Goal: Task Accomplishment & Management: Use online tool/utility

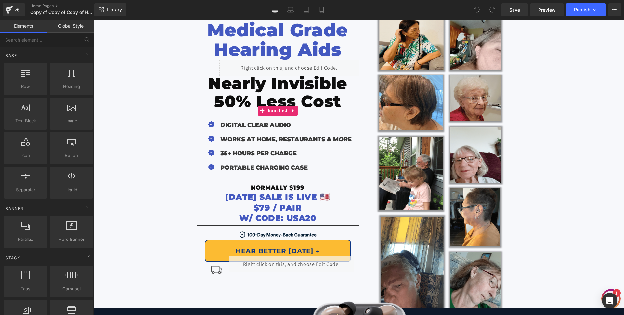
scroll to position [93, 0]
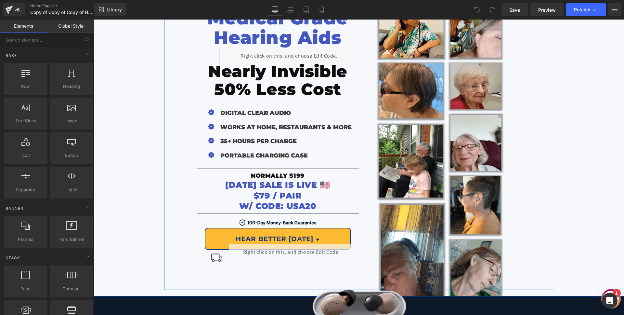
click at [252, 185] on span "[DATE] SALE IS LIVE 🇺🇸" at bounding box center [277, 185] width 105 height 10
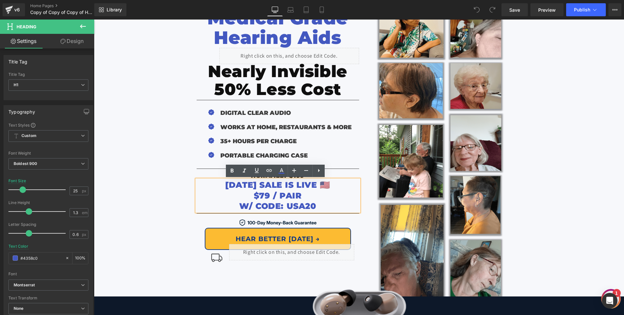
drag, startPoint x: 336, startPoint y: 185, endPoint x: 215, endPoint y: 187, distance: 121.0
click at [225, 187] on span "[DATE] SALE IS LIVE 🇺🇸" at bounding box center [277, 185] width 105 height 10
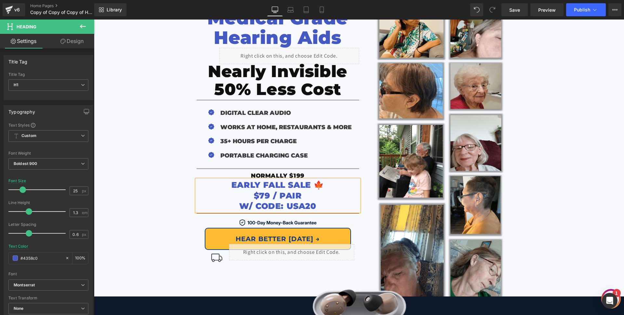
click at [301, 207] on span "W/ CODE: USA20" at bounding box center [277, 206] width 77 height 10
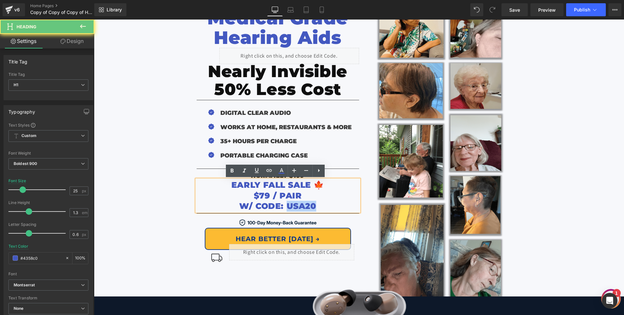
click at [301, 207] on span "W/ CODE: USA20" at bounding box center [277, 206] width 77 height 10
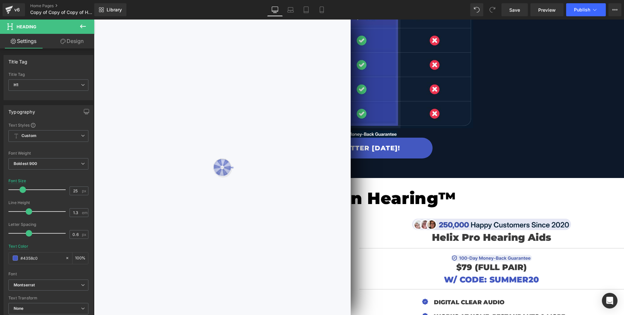
scroll to position [1934, 0]
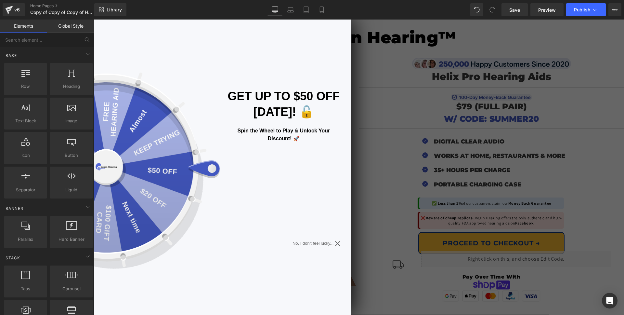
click at [336, 244] on icon at bounding box center [337, 243] width 5 height 5
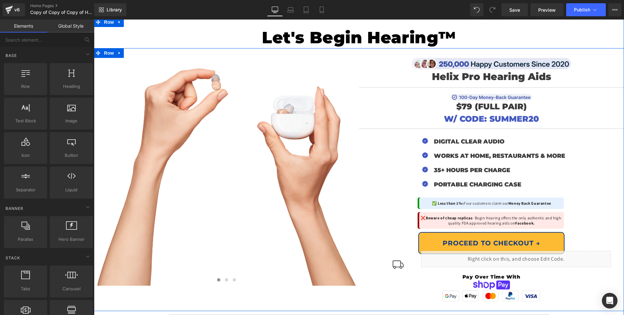
click at [518, 114] on span "W/ CODE: SUMMER20" at bounding box center [491, 119] width 95 height 10
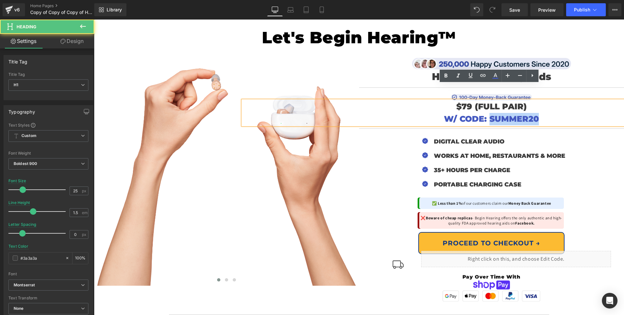
click at [518, 114] on span "W/ CODE: SUMMER20" at bounding box center [491, 119] width 95 height 10
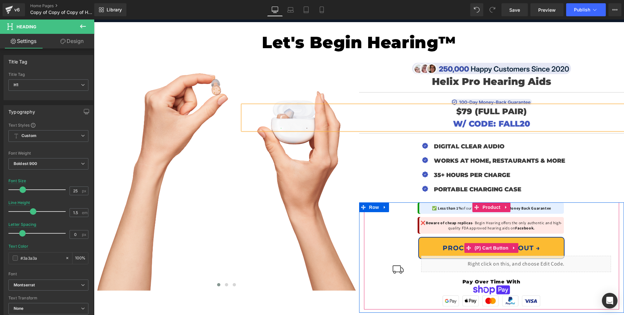
scroll to position [1921, 0]
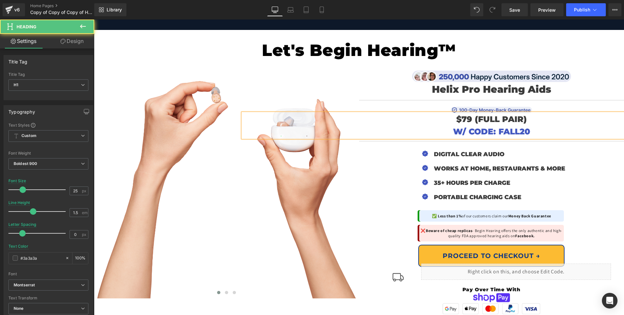
click at [465, 114] on span "$79 (FULL PAIR)" at bounding box center [492, 119] width 71 height 10
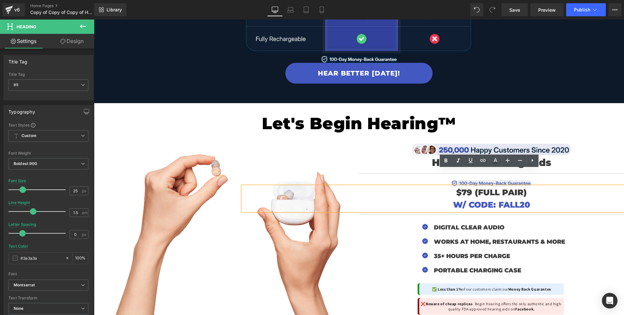
scroll to position [1849, 0]
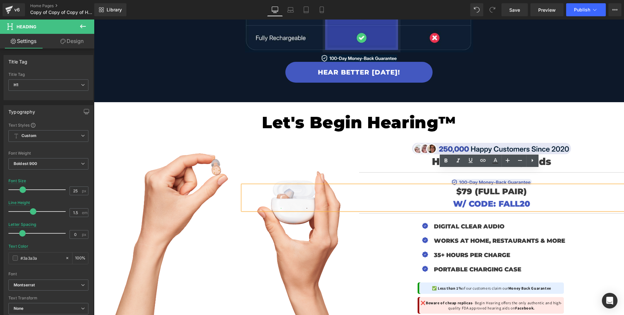
click at [464, 186] on span "$79 (FULL PAIR)" at bounding box center [492, 191] width 71 height 10
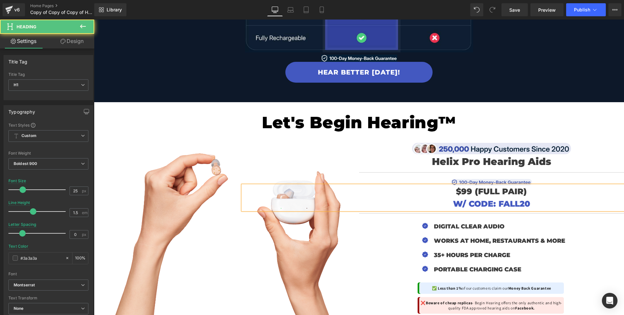
click at [453, 199] on span "W/ CODE: FALL20" at bounding box center [491, 204] width 77 height 10
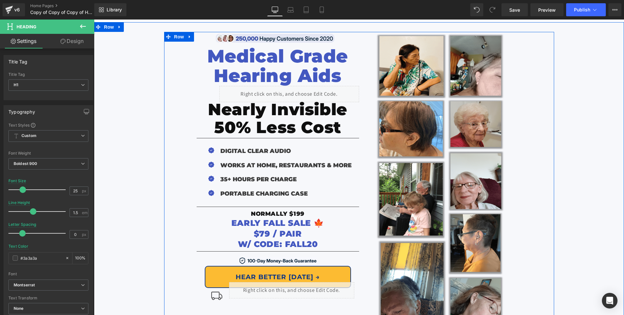
scroll to position [56, 0]
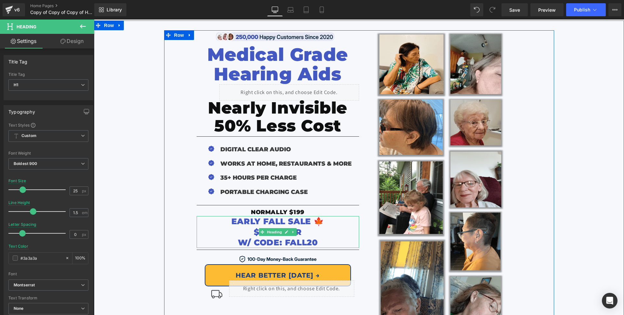
click at [240, 232] on h1 "$79 / PAIR" at bounding box center [278, 232] width 163 height 11
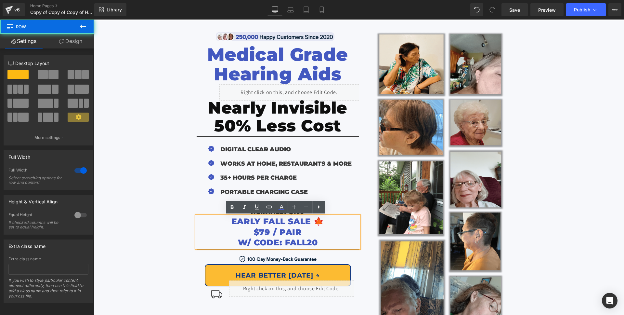
click at [156, 214] on div "Image Row Medical Grade Hearing Aids Heading Liquid Nearly Invisible Heading 50…" at bounding box center [359, 181] width 530 height 302
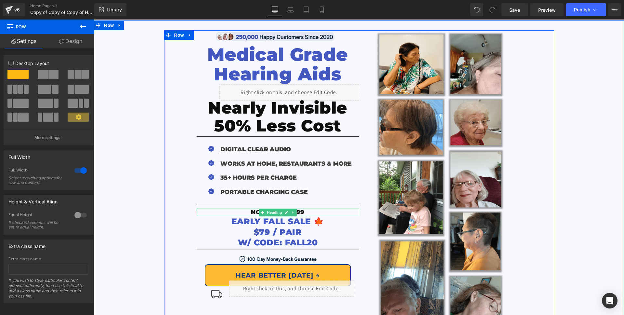
click at [304, 211] on h1 "NORMALLY $199" at bounding box center [278, 211] width 163 height 7
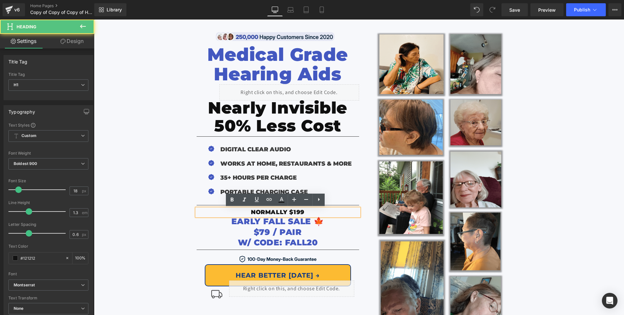
click at [295, 213] on span "NORMALLY $199" at bounding box center [278, 211] width 54 height 7
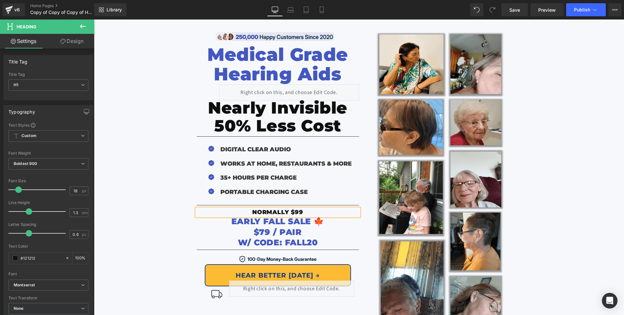
click at [159, 213] on div "Image Row Medical Grade Hearing Aids Heading Liquid Nearly Invisible Heading 50…" at bounding box center [359, 181] width 530 height 302
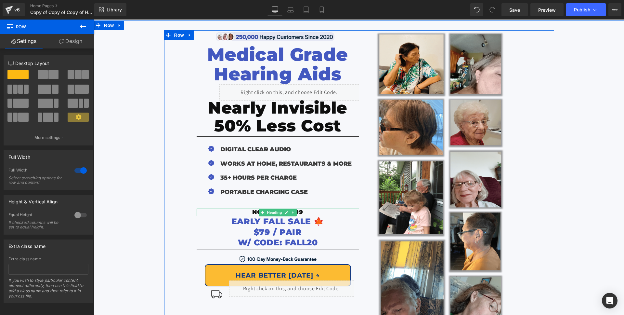
click at [252, 212] on span "NORMALLY $99" at bounding box center [277, 211] width 51 height 7
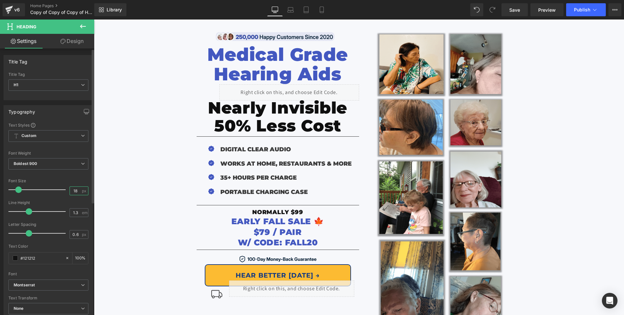
click at [74, 189] on input "18" at bounding box center [75, 191] width 11 height 8
type input "20"
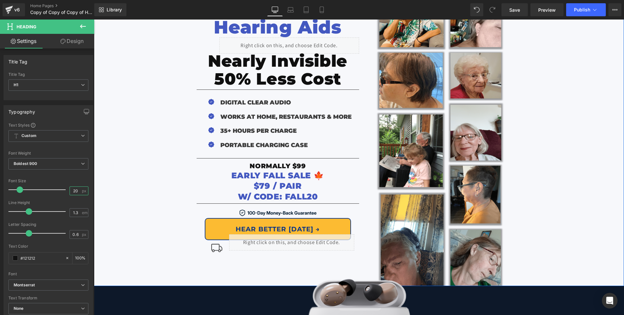
scroll to position [108, 0]
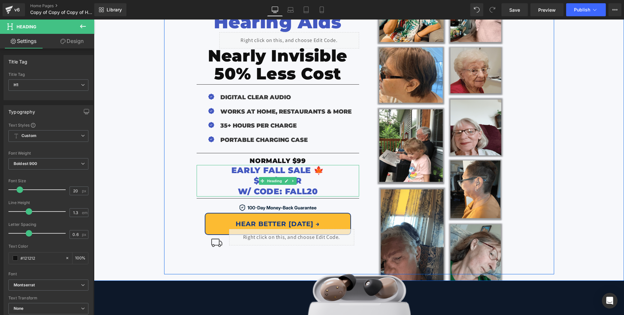
click at [247, 181] on h1 "$79 / PAIR" at bounding box center [278, 180] width 163 height 11
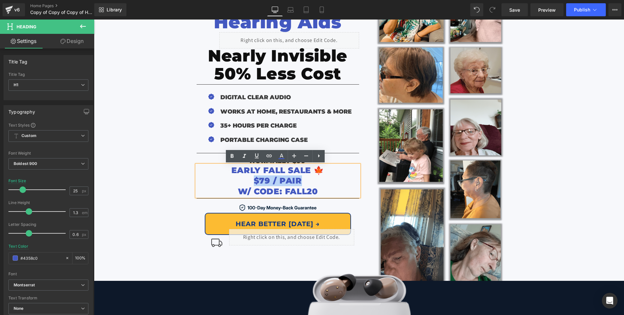
drag, startPoint x: 246, startPoint y: 180, endPoint x: 249, endPoint y: 182, distance: 4.4
click at [249, 182] on h1 "$79 / PAIR" at bounding box center [278, 180] width 163 height 11
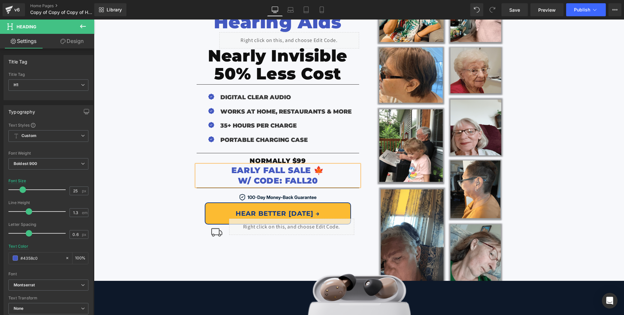
click at [222, 181] on h1 "W/ CODE: FALL20" at bounding box center [278, 180] width 163 height 11
click at [150, 144] on div "Image Row Medical Grade Hearing Aids Heading Liquid Nearly Invisible Heading 50…" at bounding box center [359, 129] width 530 height 302
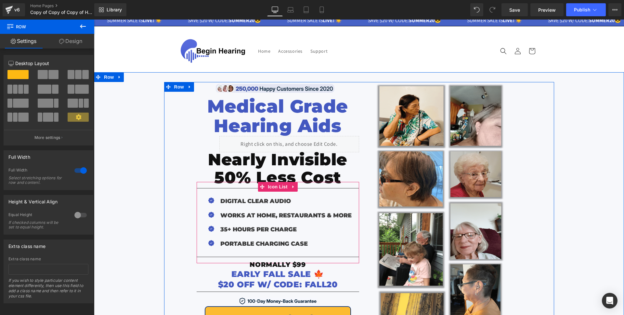
scroll to position [0, 0]
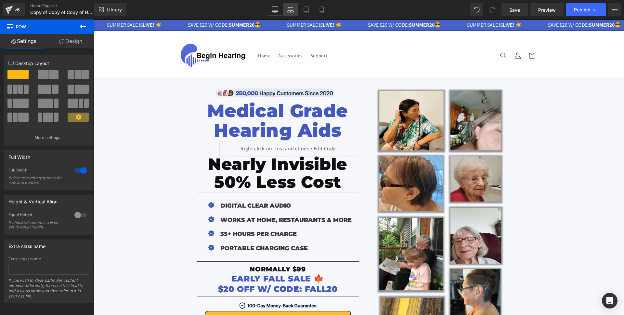
click at [294, 6] on link "Laptop" at bounding box center [291, 9] width 16 height 13
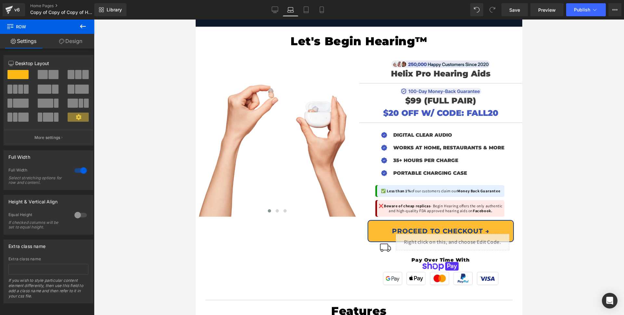
scroll to position [1708, 0]
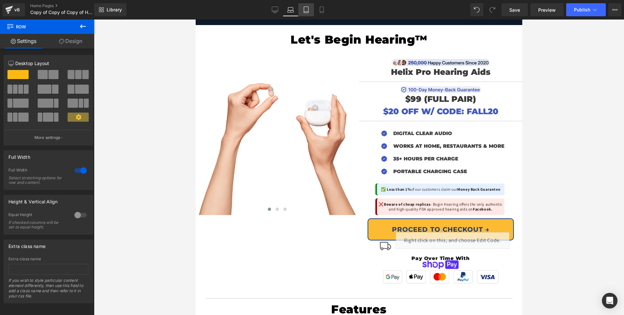
click at [313, 7] on link "Tablet" at bounding box center [307, 9] width 16 height 13
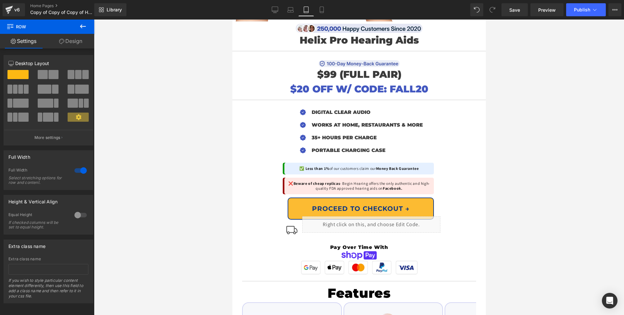
scroll to position [0, 0]
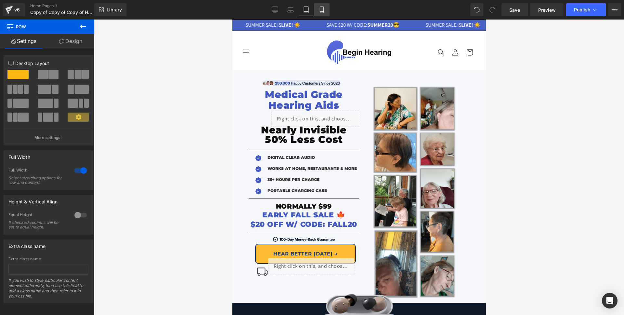
click at [320, 10] on icon at bounding box center [322, 10] width 7 height 7
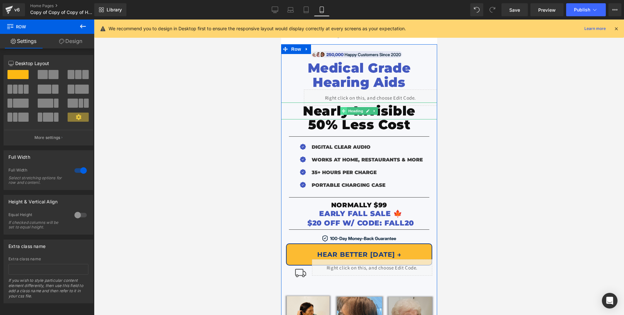
scroll to position [73, 0]
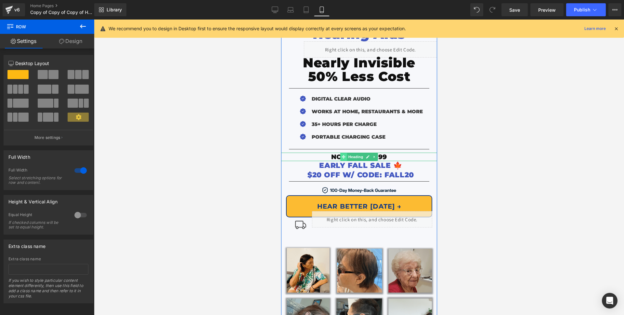
click at [340, 154] on span at bounding box center [343, 157] width 7 height 8
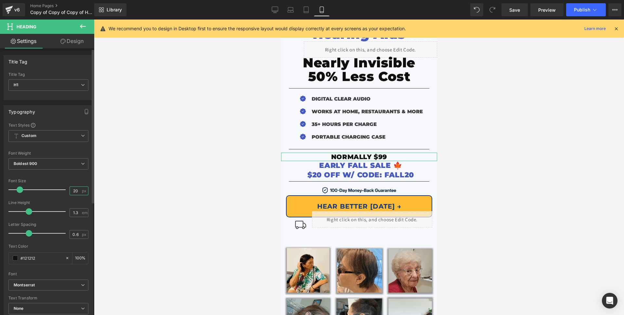
click at [78, 194] on input "20" at bounding box center [75, 191] width 11 height 8
type input "18"
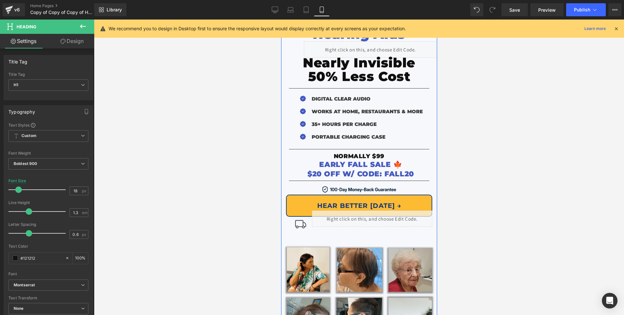
click at [326, 164] on span "EARLY FALL SALE 🍁" at bounding box center [360, 164] width 83 height 9
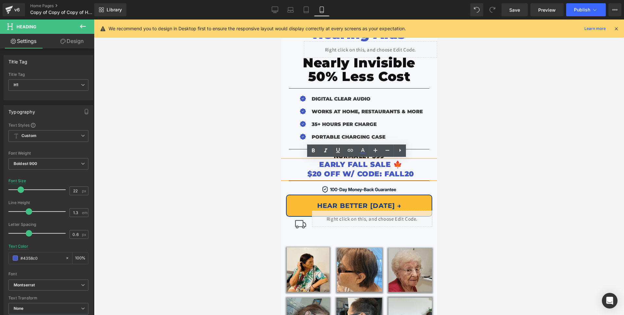
click at [214, 160] on div at bounding box center [359, 167] width 530 height 295
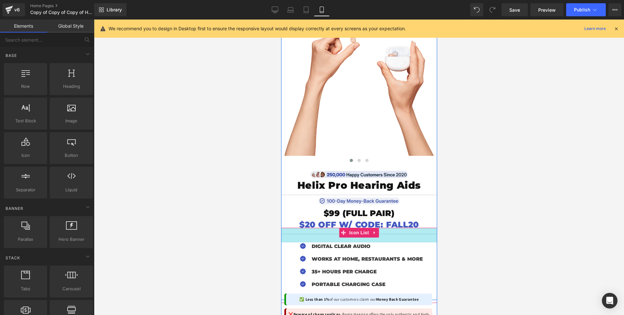
scroll to position [2252, 0]
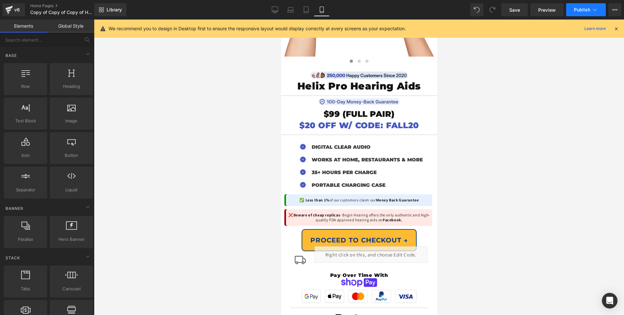
click at [581, 8] on span "Publish" at bounding box center [582, 9] width 16 height 5
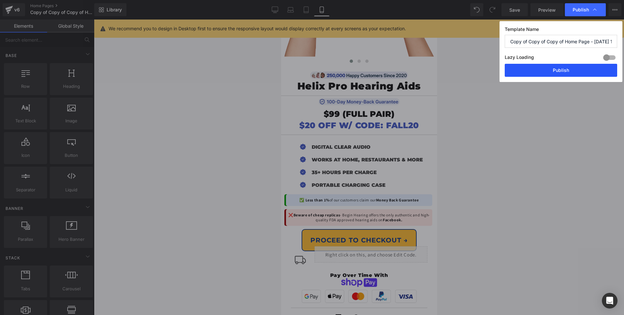
click at [543, 66] on button "Publish" at bounding box center [561, 70] width 113 height 13
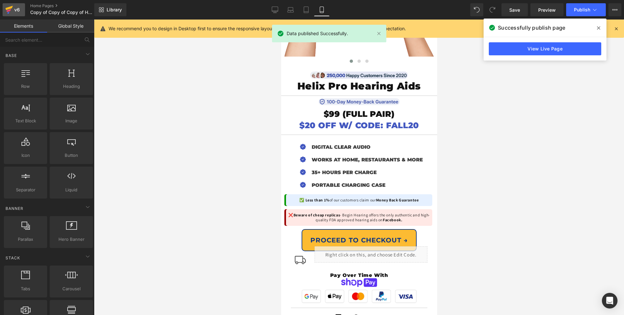
click at [19, 9] on div "v6" at bounding box center [17, 10] width 8 height 8
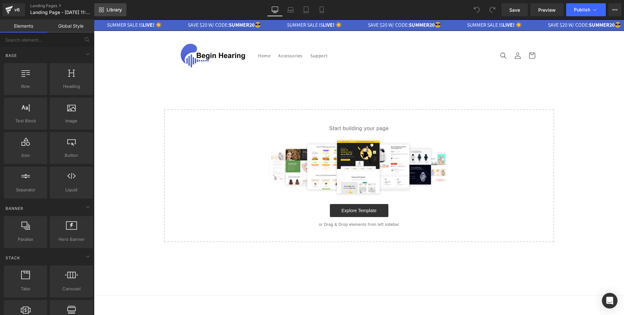
click at [118, 12] on span "Library" at bounding box center [114, 10] width 15 height 6
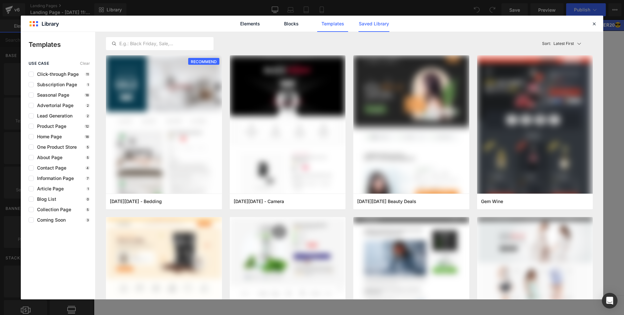
click at [373, 27] on link "Saved Library" at bounding box center [374, 24] width 31 height 16
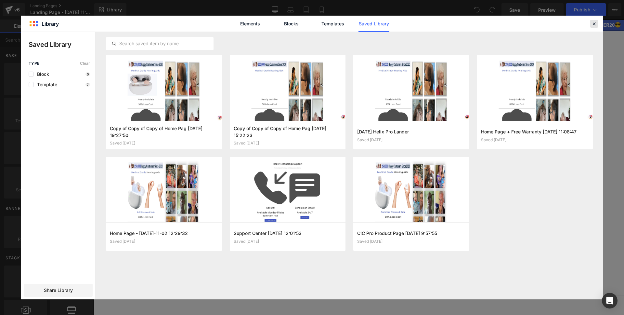
click at [592, 24] on icon at bounding box center [595, 24] width 6 height 6
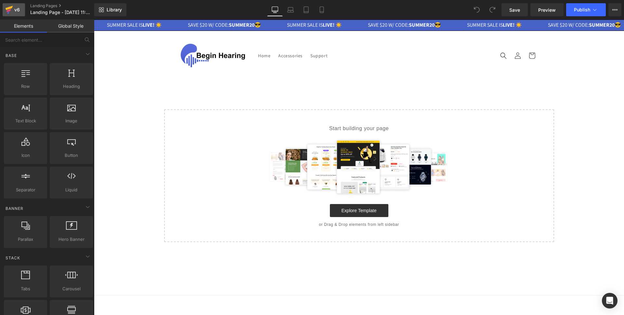
click at [24, 9] on link "v6" at bounding box center [14, 9] width 22 height 13
